Goal: Transaction & Acquisition: Purchase product/service

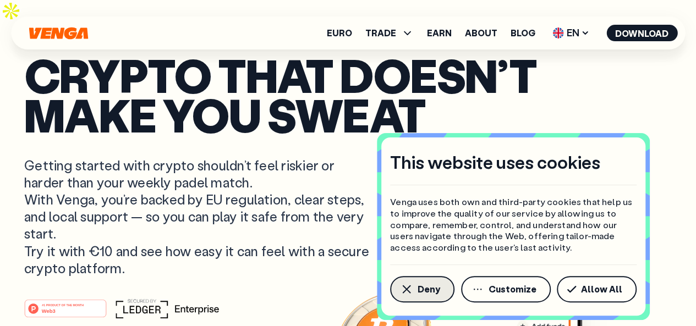
click at [412, 289] on icon "button" at bounding box center [406, 289] width 13 height 13
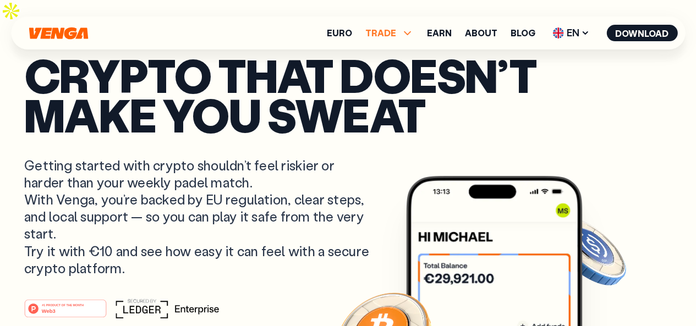
click at [407, 31] on icon at bounding box center [406, 32] width 13 height 13
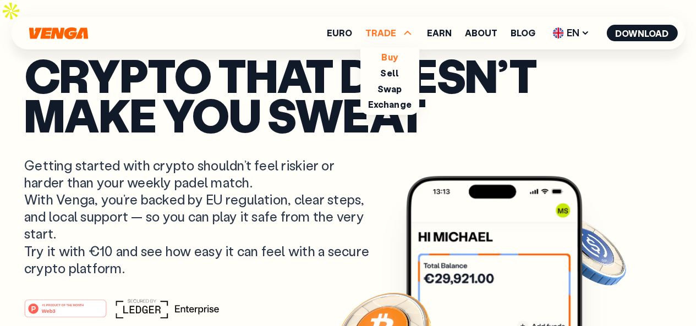
click at [397, 61] on link "Buy" at bounding box center [389, 57] width 16 height 12
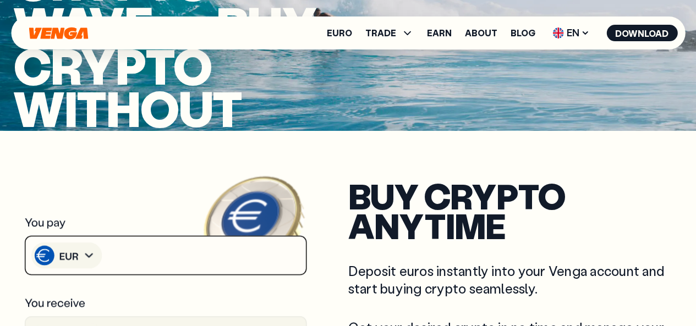
click at [141, 235] on icon at bounding box center [166, 255] width 284 height 41
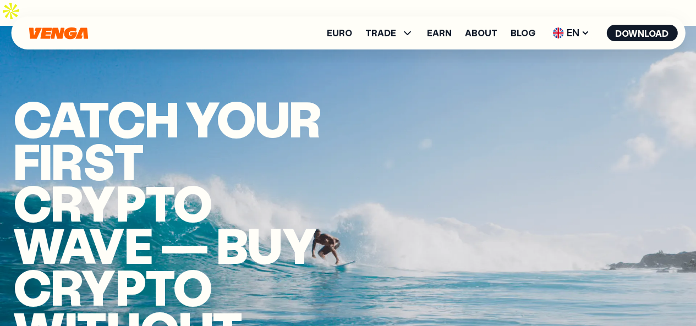
click at [50, 28] on icon "Home" at bounding box center [58, 33] width 59 height 12
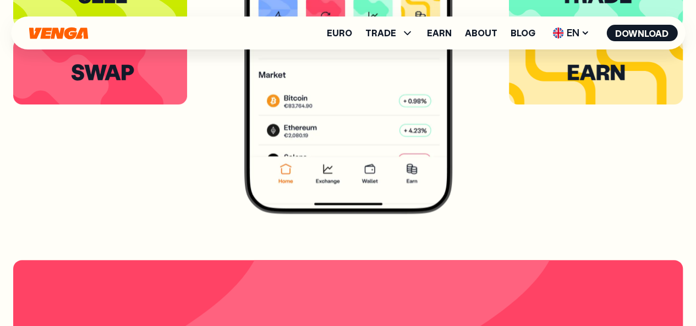
scroll to position [2090, 0]
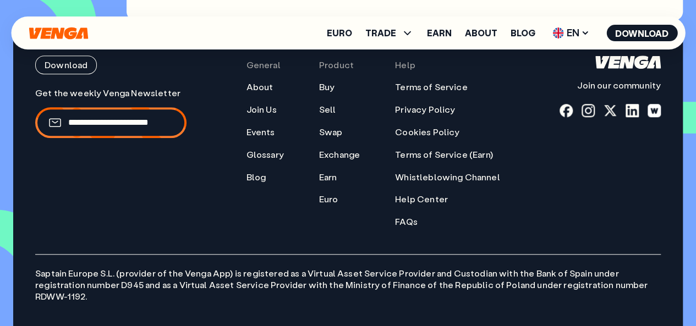
scroll to position [4632, 0]
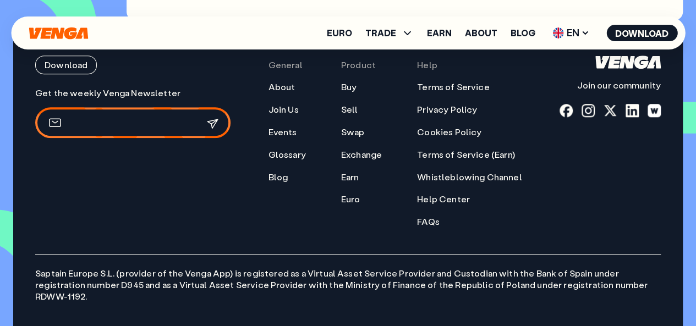
click at [141, 117] on input "email" at bounding box center [126, 123] width 116 height 12
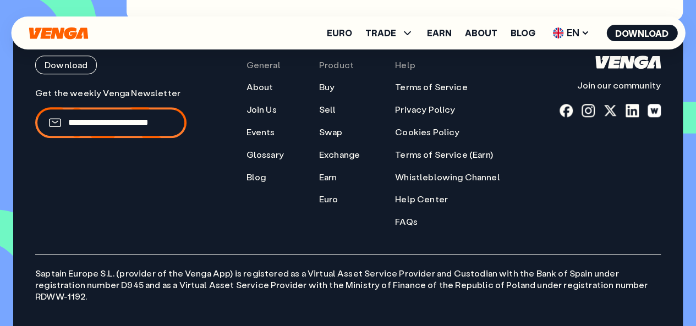
click at [235, 91] on div "Download Join our community General About Join Us Events Glossary Blog Product …" at bounding box center [347, 142] width 625 height 172
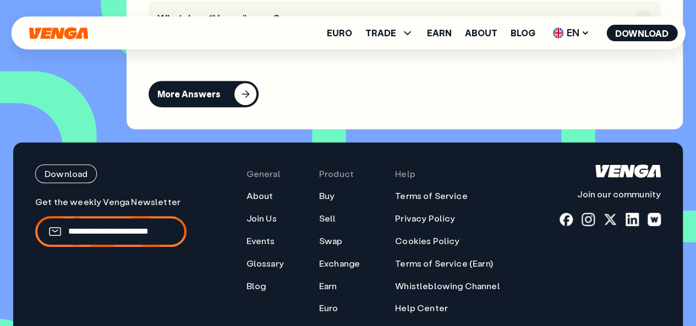
scroll to position [4523, 0]
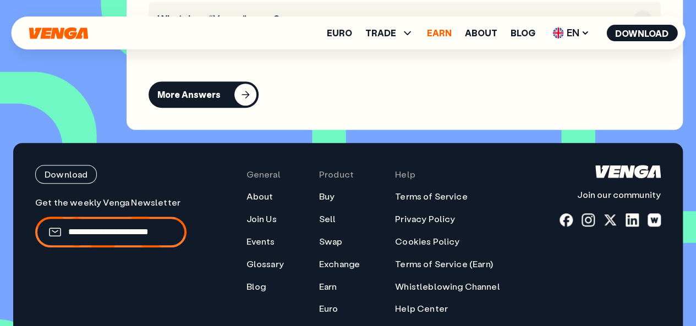
click at [435, 32] on link "Earn" at bounding box center [439, 33] width 25 height 9
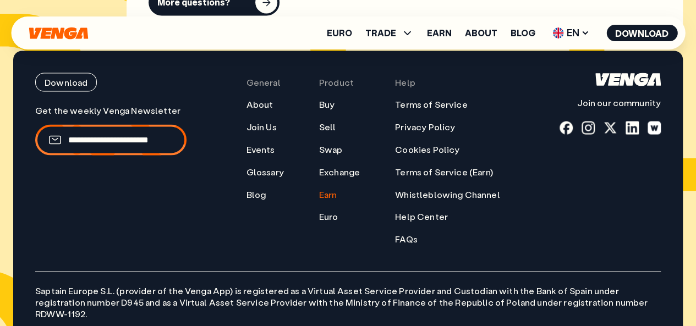
scroll to position [5167, 0]
click at [611, 121] on div at bounding box center [609, 127] width 13 height 13
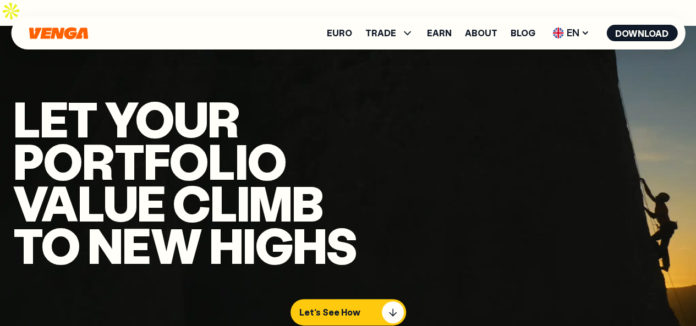
scroll to position [0, 0]
